Goal: Task Accomplishment & Management: Manage account settings

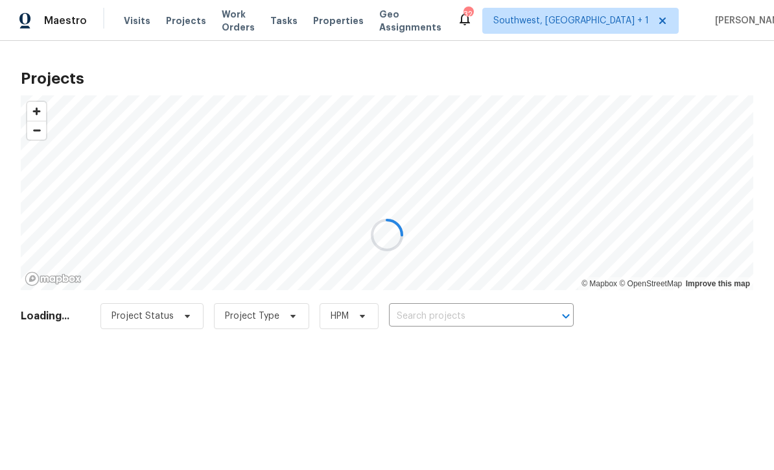
click at [475, 318] on div at bounding box center [387, 235] width 774 height 470
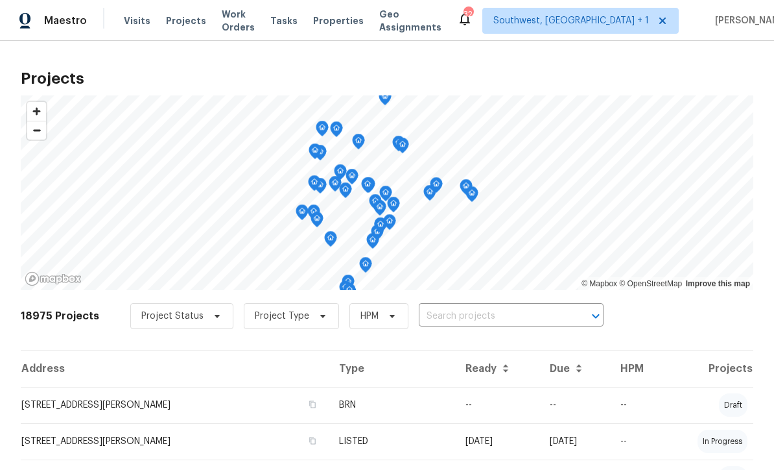
click at [462, 318] on input "text" at bounding box center [493, 316] width 149 height 20
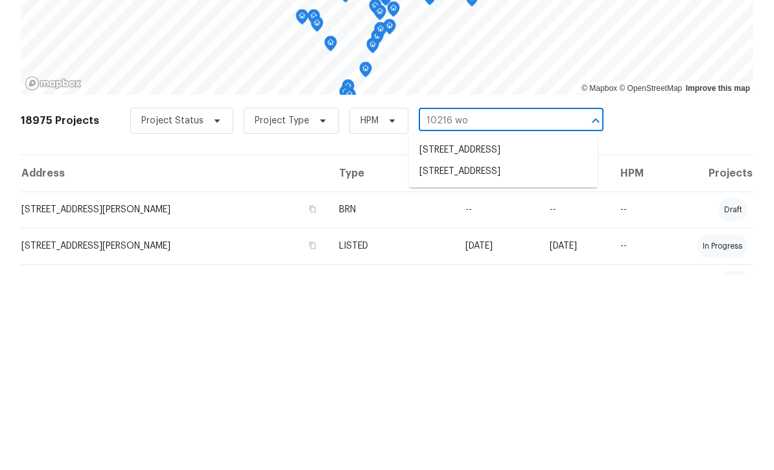
type input "10216 woo"
click at [506, 335] on li "[STREET_ADDRESS]" at bounding box center [503, 345] width 189 height 21
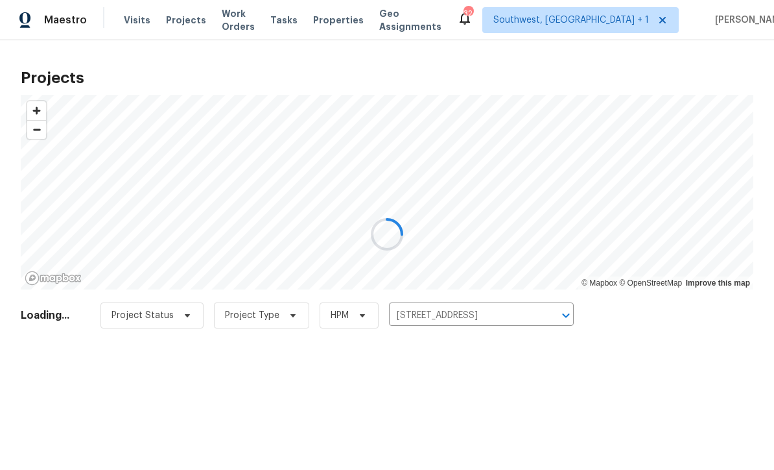
scroll to position [1, 0]
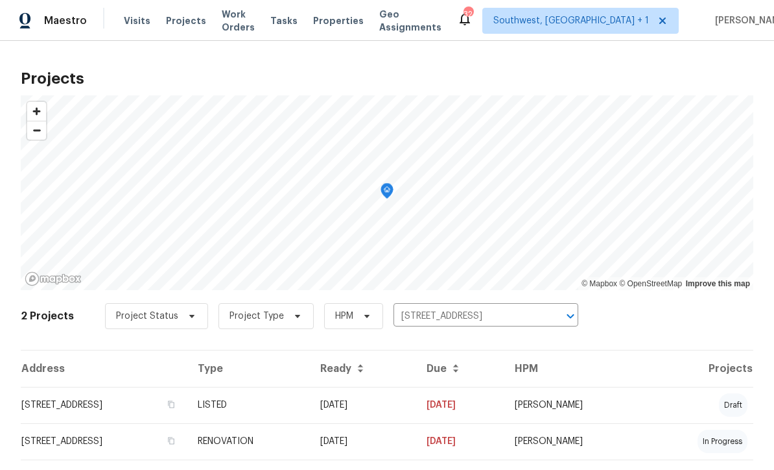
click at [310, 416] on td "LISTED" at bounding box center [248, 405] width 123 height 36
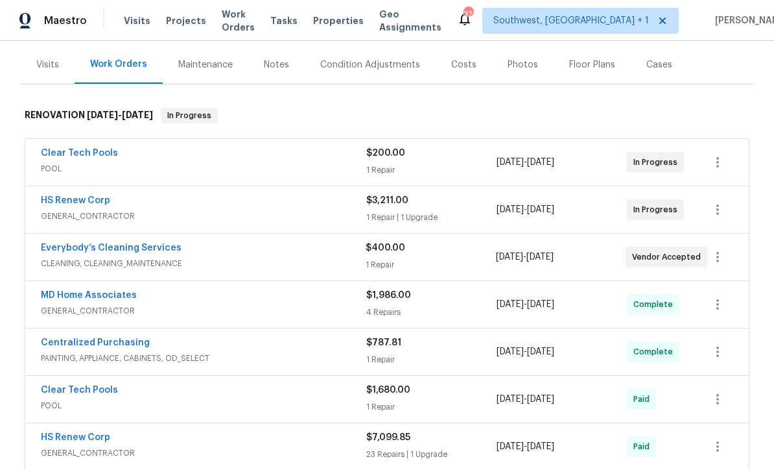
scroll to position [150, 0]
click at [51, 201] on link "HS Renew Corp" at bounding box center [75, 201] width 69 height 9
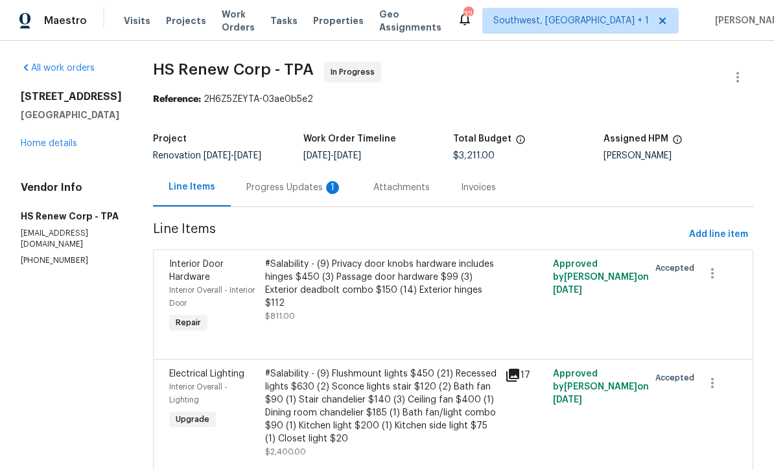
click at [254, 197] on div "Progress Updates 1" at bounding box center [294, 187] width 127 height 38
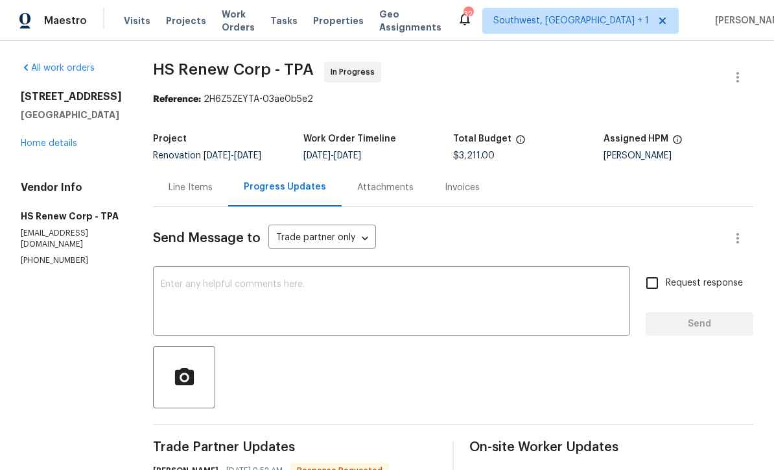
click at [47, 148] on link "Home details" at bounding box center [49, 143] width 56 height 9
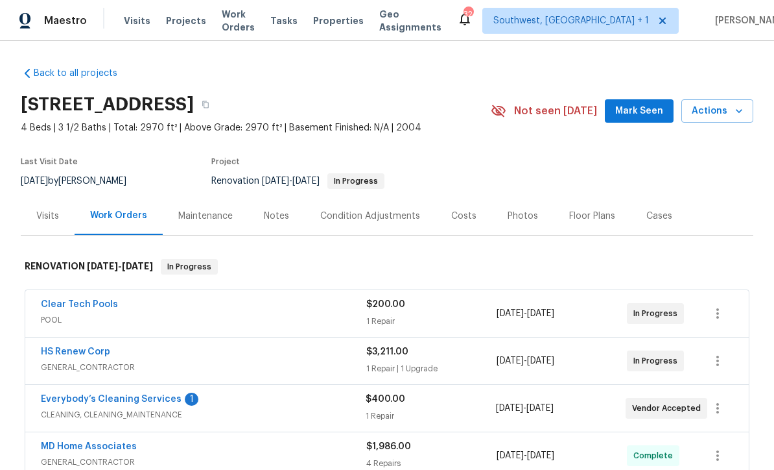
click at [272, 218] on div "Notes" at bounding box center [276, 215] width 25 height 13
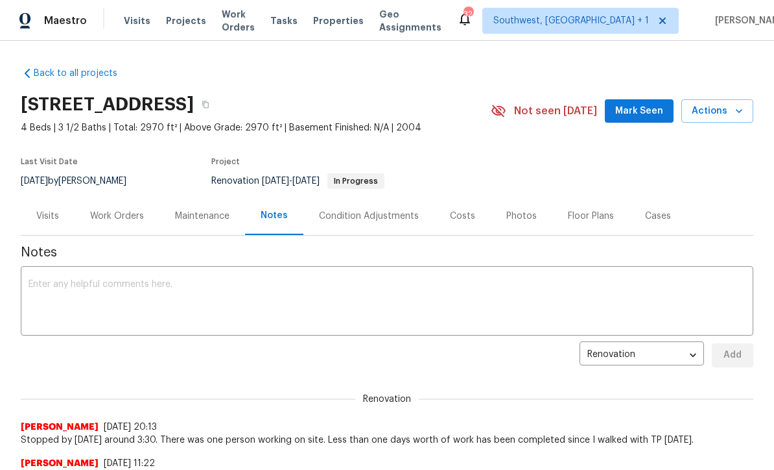
click at [392, 289] on textarea at bounding box center [387, 302] width 717 height 45
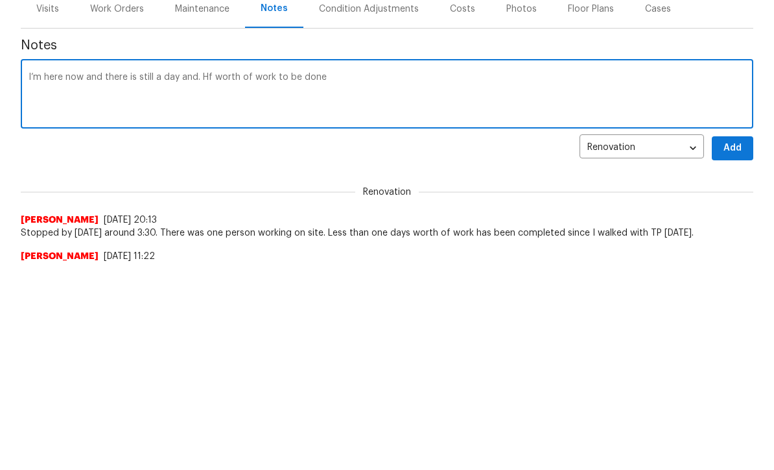
click at [215, 280] on textarea "I’m here now and there is still a day and. Hf worth of work to be done" at bounding box center [387, 302] width 717 height 45
click at [514, 280] on textarea "I’m here now and there is still a day and a half worth of work to be done" at bounding box center [387, 302] width 717 height 45
type textarea "I’m here now and there is still a day and a half worth of work to be done, HS w…"
click at [737, 347] on span "Add" at bounding box center [732, 355] width 21 height 16
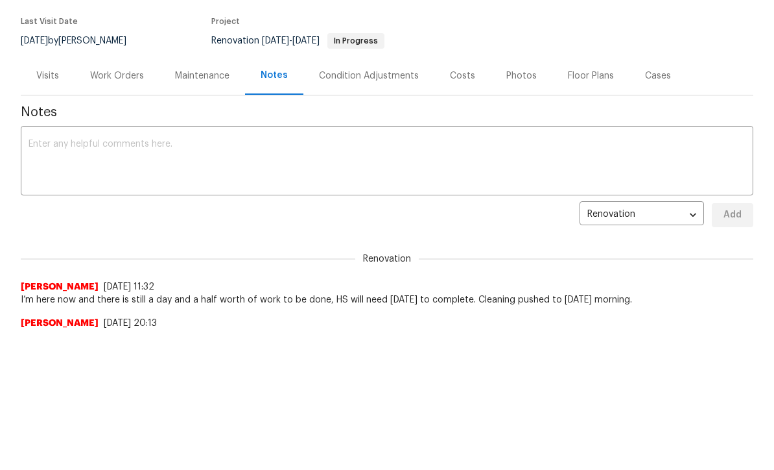
click at [112, 74] on div "Work Orders" at bounding box center [117, 75] width 54 height 13
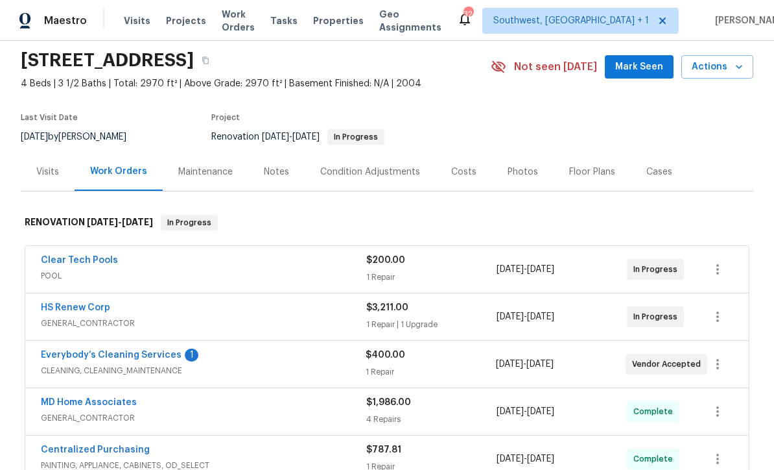
scroll to position [75, 0]
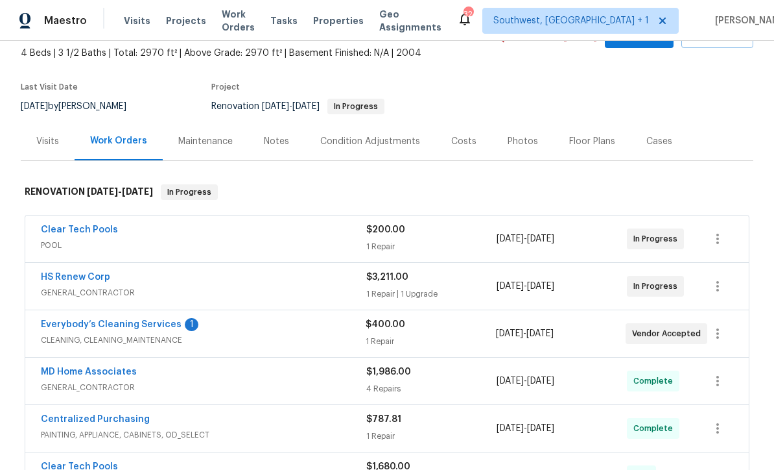
click at [72, 320] on link "Everybody’s Cleaning Services" at bounding box center [111, 324] width 141 height 9
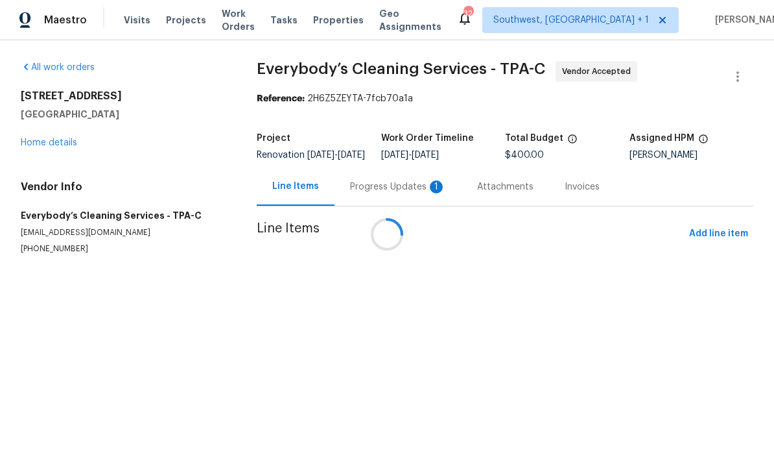
scroll to position [1, 0]
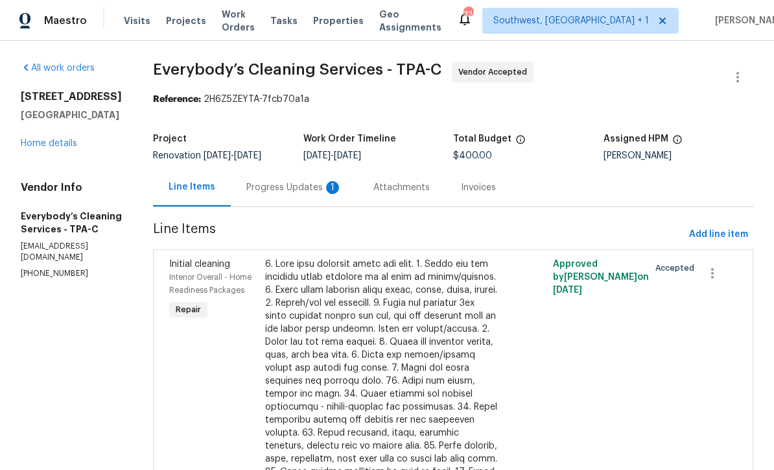
click at [338, 188] on div "Progress Updates 1" at bounding box center [294, 187] width 127 height 38
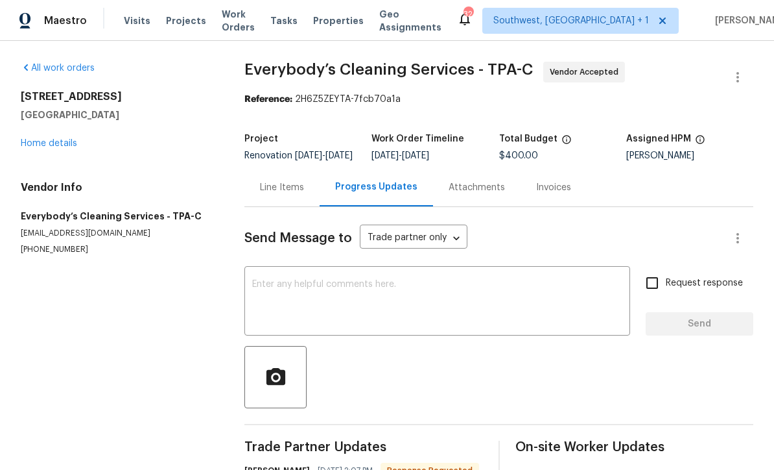
click at [405, 309] on textarea at bounding box center [437, 302] width 370 height 45
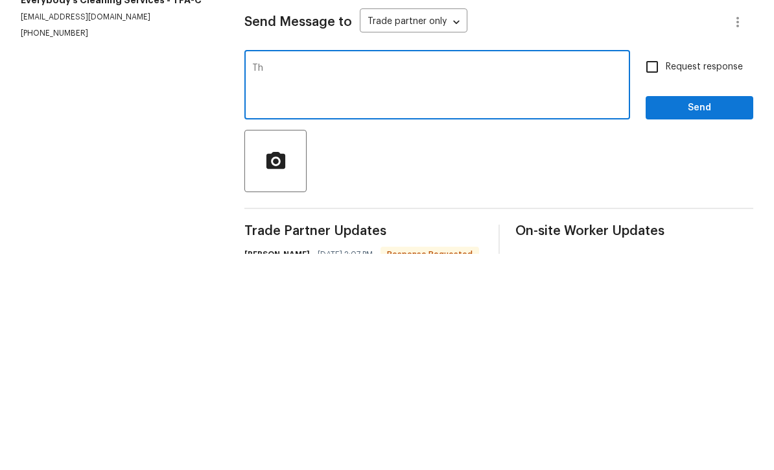
type textarea "T"
click at [381, 280] on textarea "Trade partner will finish work [DATE]. Please schedule for final [DATE][DATE] m…" at bounding box center [437, 302] width 370 height 45
click at [504, 280] on textarea "Trade partner will finish work [DATE]. Please schedule for final [DATE][DATE] m…" at bounding box center [437, 302] width 370 height 45
click at [569, 280] on textarea "Trade partner will finish work [DATE]. Please schedule final [DATE][DATE] morni…" at bounding box center [437, 302] width 370 height 45
click at [543, 269] on div "Trade partner will finish work [DATE]. Please schedule final [DATE][DATE] morni…" at bounding box center [438, 302] width 386 height 66
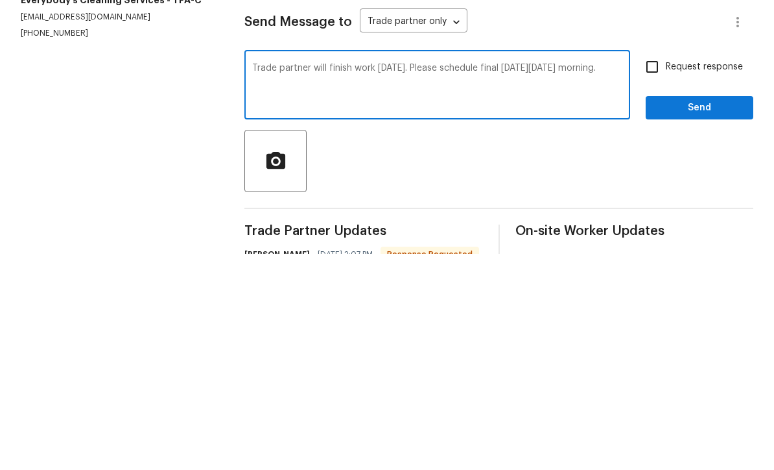
click at [537, 269] on div "Trade partner will finish work [DATE]. Please schedule final [DATE][DATE] morni…" at bounding box center [438, 302] width 386 height 66
click at [534, 280] on textarea "Trade partner will finish work [DATE]. Please schedule final [DATE][DATE] morni…" at bounding box center [437, 302] width 370 height 45
type textarea "Trade partner will finish work [DATE]. Please schedule final clean for [DATE] m…"
click at [660, 269] on input "Request response" at bounding box center [652, 282] width 27 height 27
checkbox input "true"
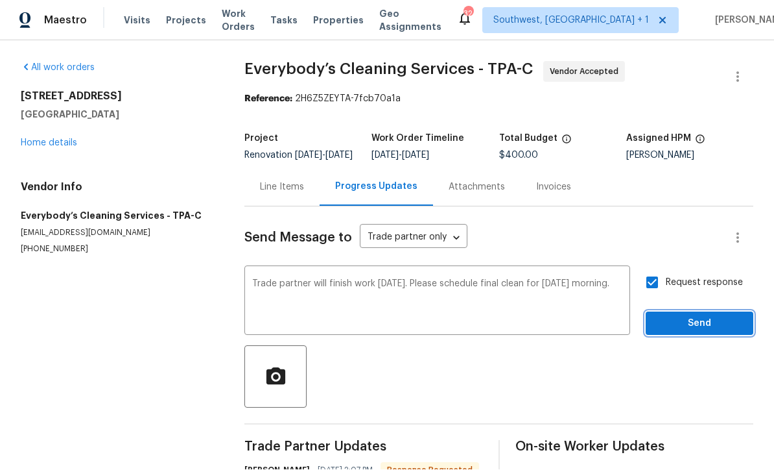
click at [690, 316] on span "Send" at bounding box center [699, 324] width 87 height 16
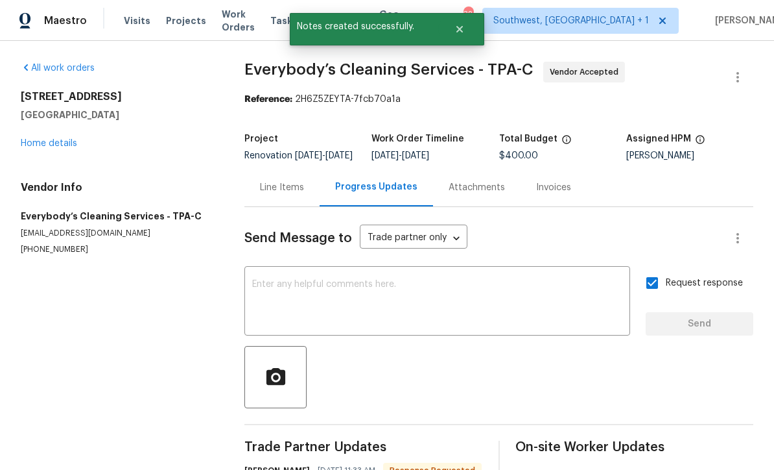
click at [21, 139] on link "Home details" at bounding box center [49, 143] width 56 height 9
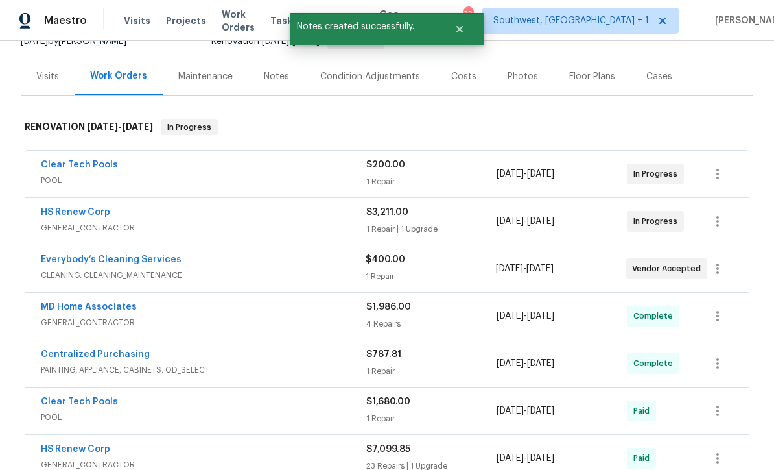
scroll to position [139, 0]
click at [719, 214] on icon "button" at bounding box center [718, 222] width 16 height 16
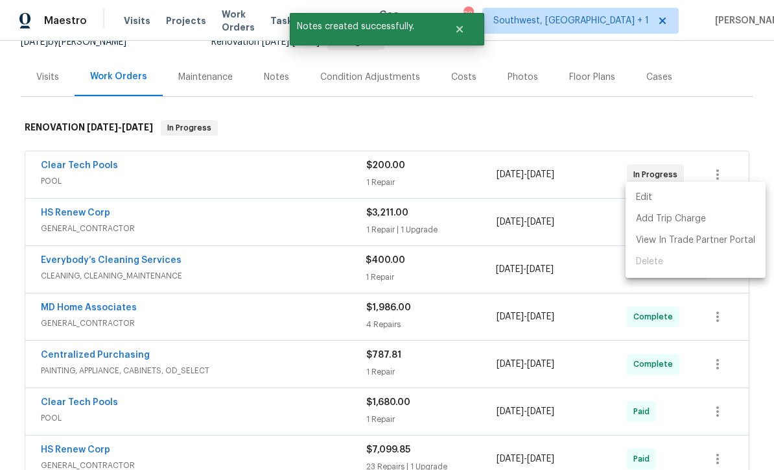
click at [650, 197] on li "Edit" at bounding box center [696, 197] width 140 height 21
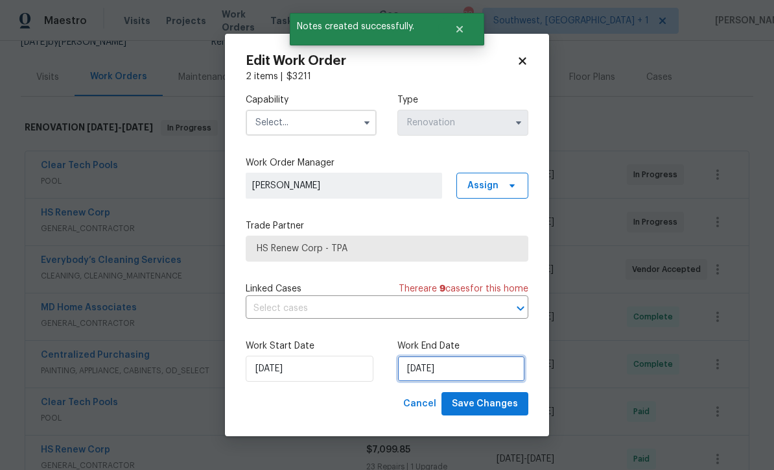
click at [454, 370] on input "[DATE]" at bounding box center [462, 368] width 128 height 26
select select "8"
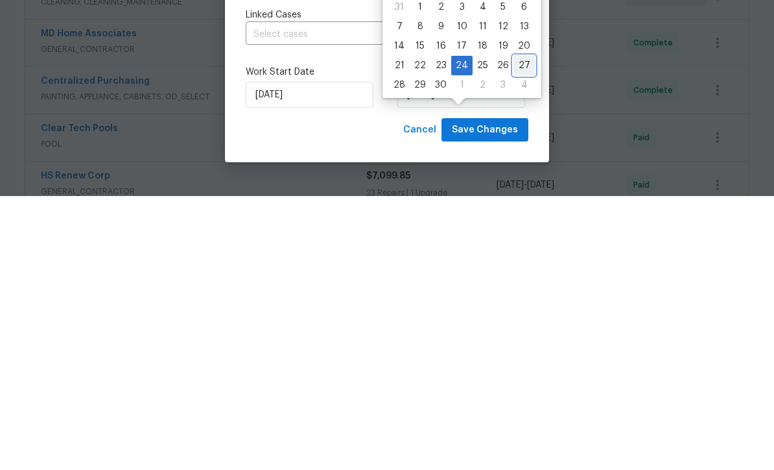
click at [516, 330] on div "27" at bounding box center [524, 339] width 21 height 18
type input "[DATE]"
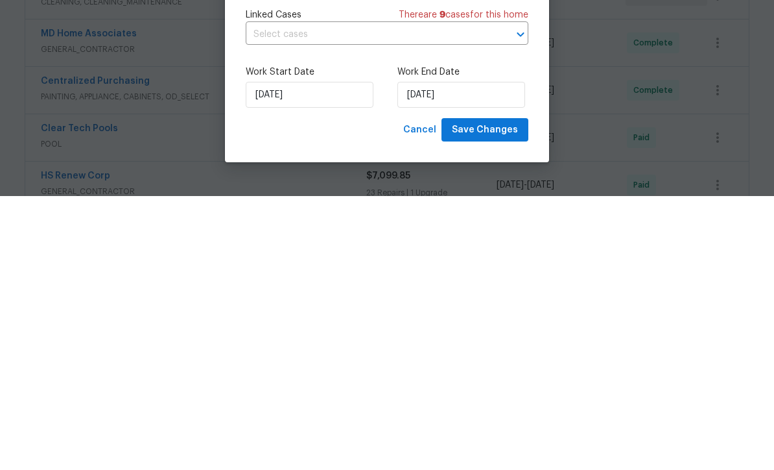
scroll to position [43, 0]
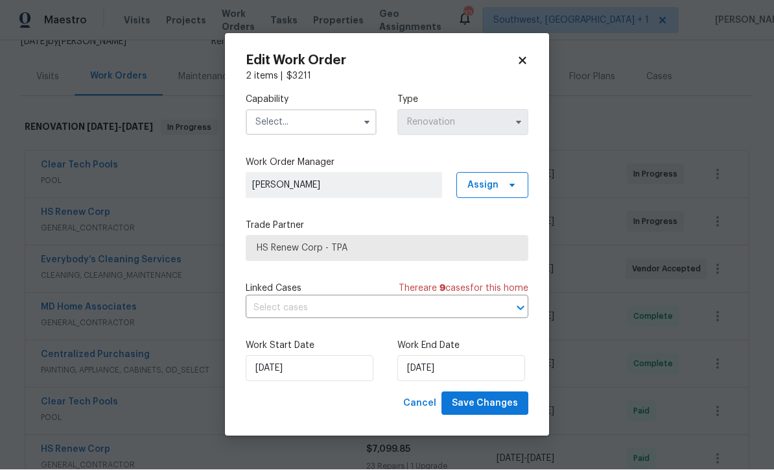
click at [306, 119] on input "text" at bounding box center [311, 123] width 131 height 26
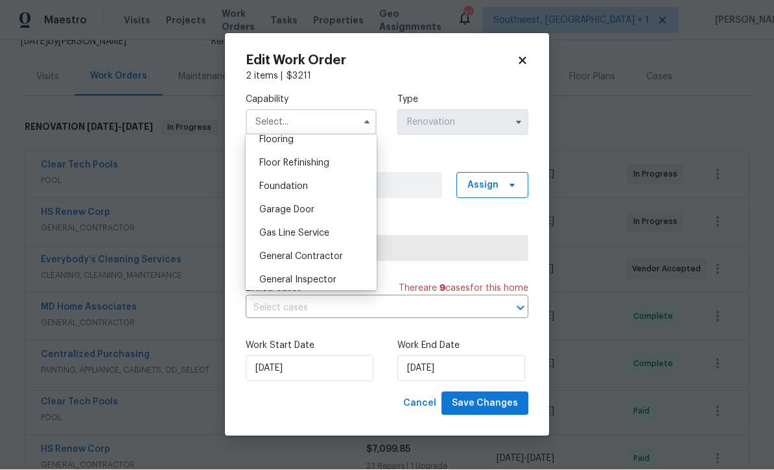
scroll to position [512, 0]
click at [332, 253] on span "General Contractor" at bounding box center [301, 257] width 84 height 9
type input "General Contractor"
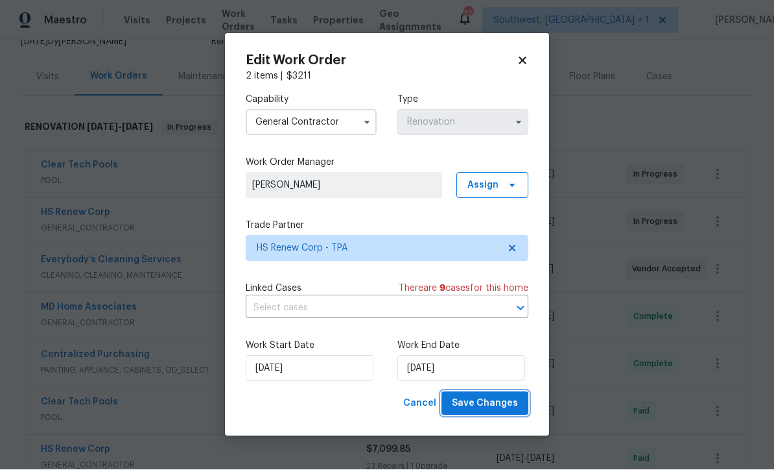
click at [509, 405] on span "Save Changes" at bounding box center [485, 404] width 66 height 16
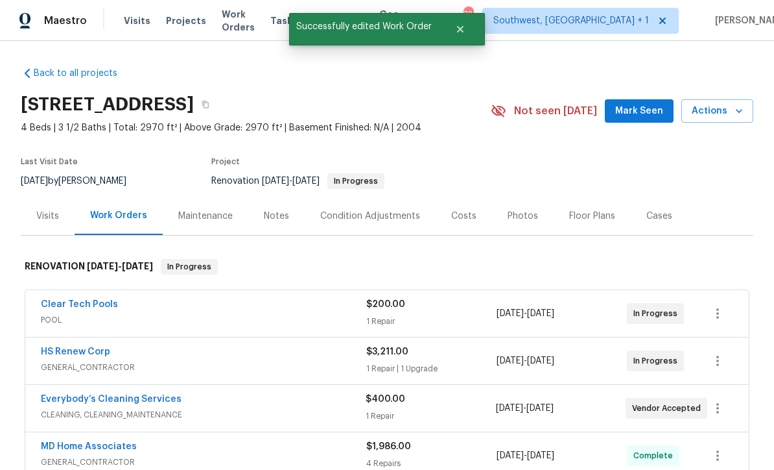
scroll to position [0, 0]
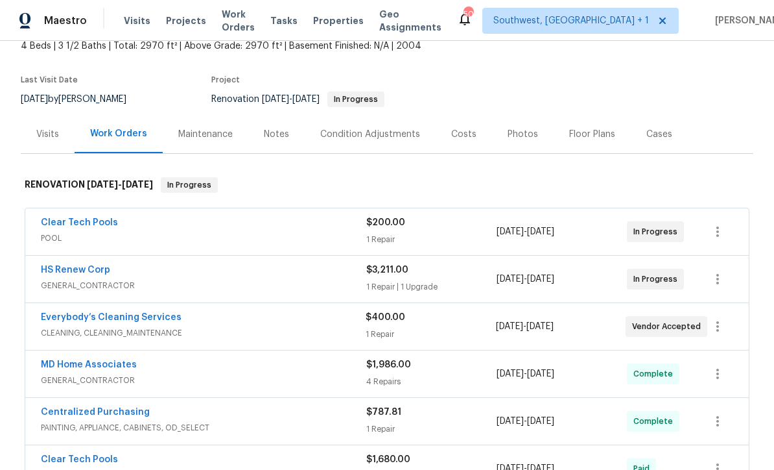
scroll to position [85, 0]
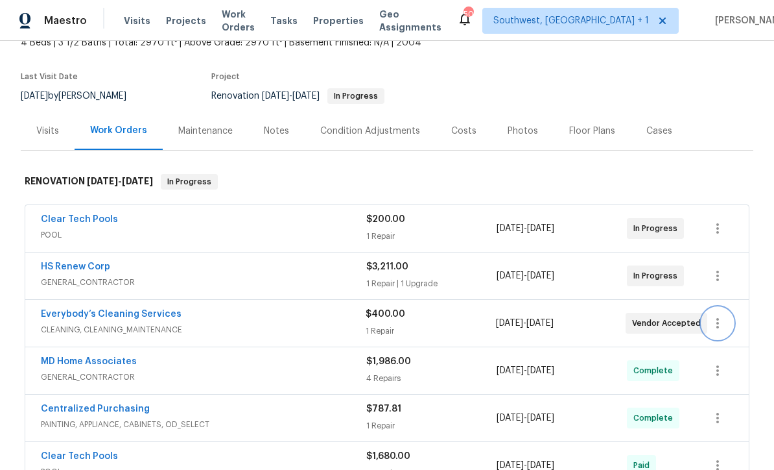
click at [718, 324] on icon "button" at bounding box center [718, 323] width 16 height 16
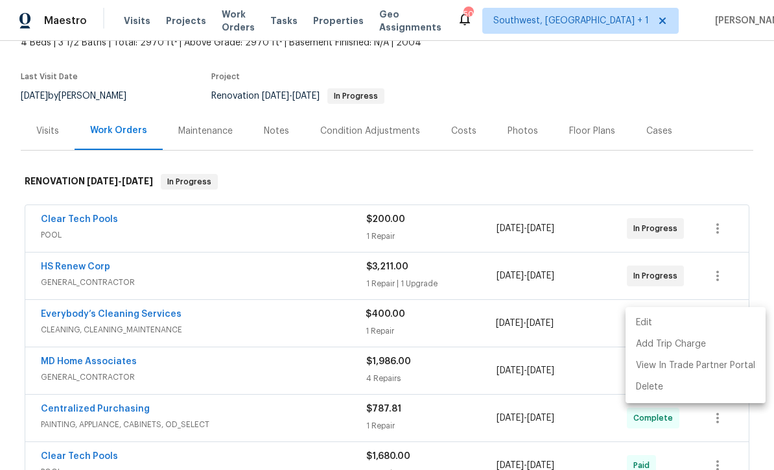
click at [643, 316] on li "Edit" at bounding box center [696, 322] width 140 height 21
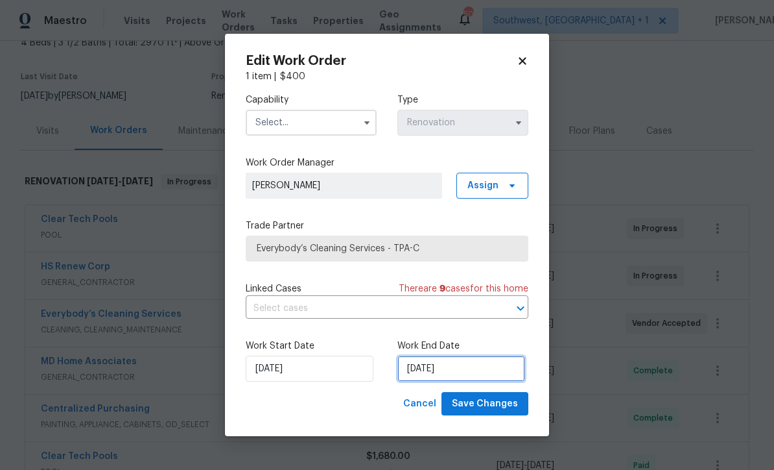
click at [451, 374] on input "[DATE]" at bounding box center [462, 368] width 128 height 26
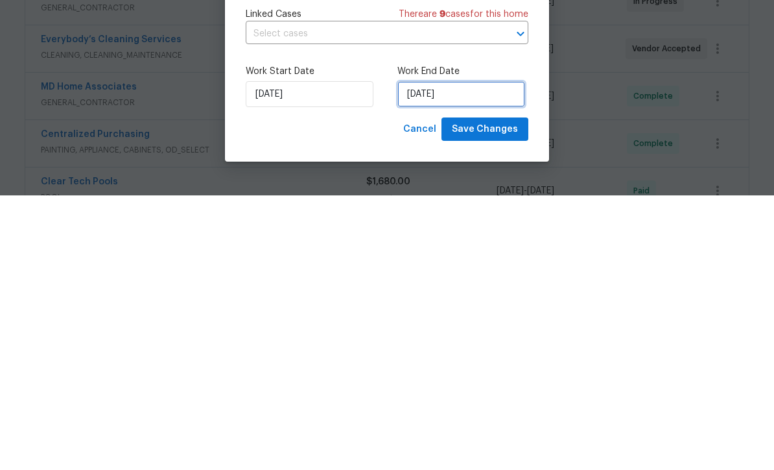
select select "8"
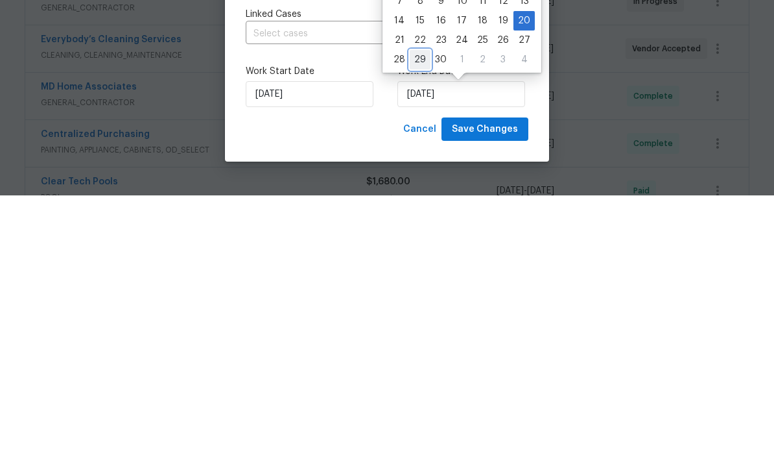
click at [419, 325] on div "29" at bounding box center [420, 334] width 21 height 18
type input "9/29/2025"
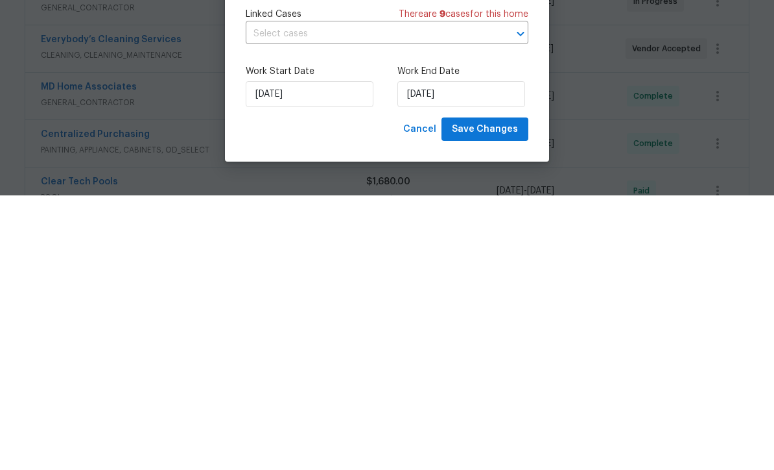
scroll to position [43, 0]
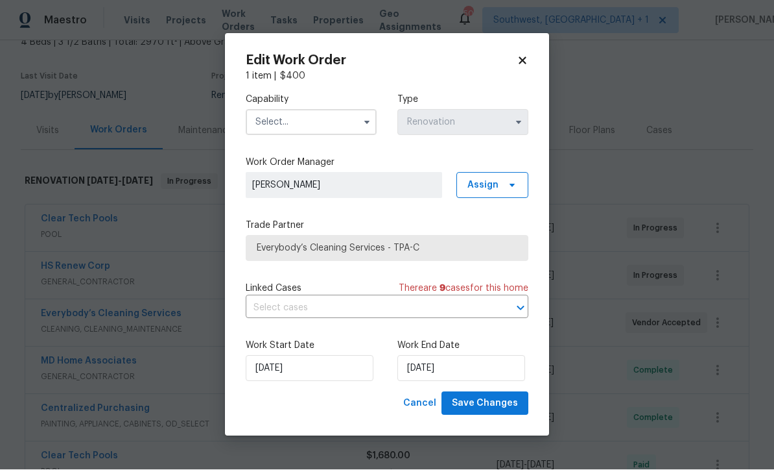
click at [325, 115] on input "text" at bounding box center [311, 123] width 131 height 26
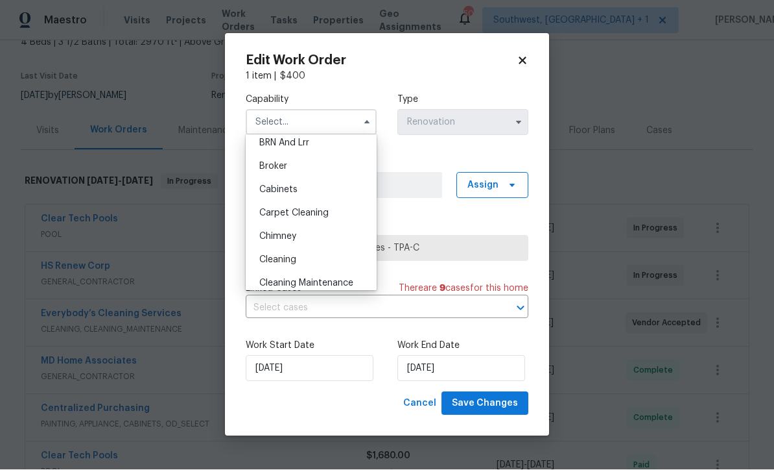
scroll to position [80, 0]
click at [306, 252] on div "Cleaning" at bounding box center [311, 256] width 125 height 23
type input "Cleaning"
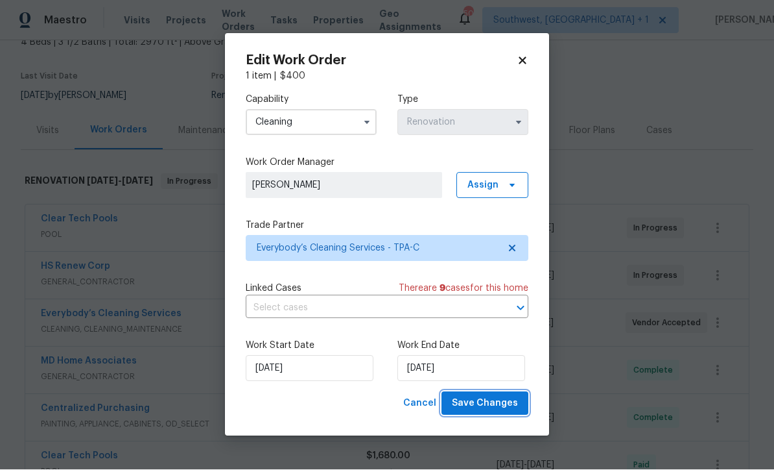
click at [505, 412] on button "Save Changes" at bounding box center [485, 404] width 87 height 24
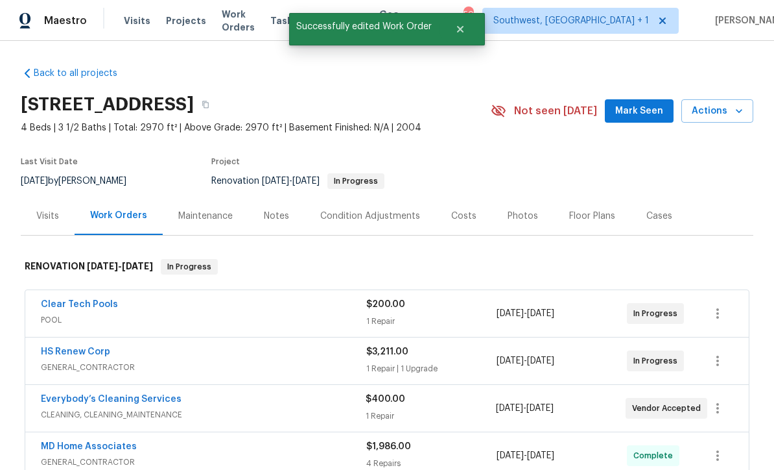
scroll to position [0, 0]
